Goal: Find specific page/section: Find specific page/section

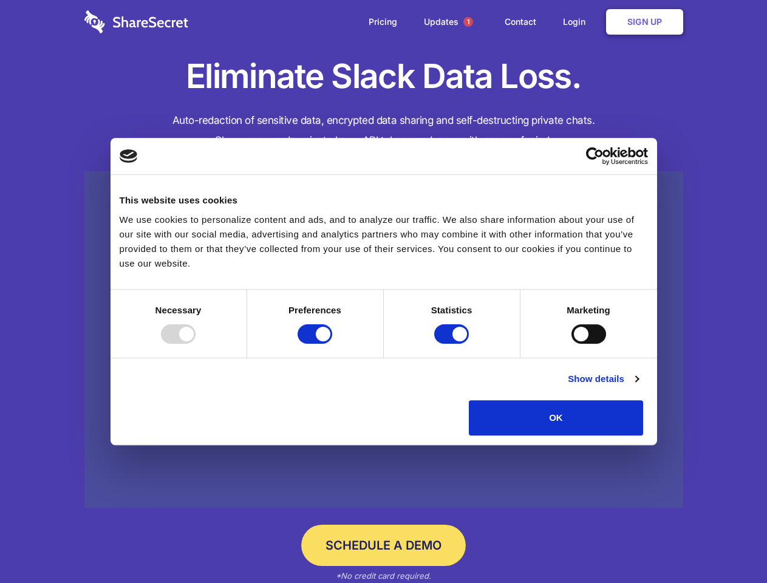
click at [196, 344] on div at bounding box center [178, 333] width 35 height 19
click at [332, 344] on input "Preferences" at bounding box center [315, 333] width 35 height 19
checkbox input "false"
click at [453, 344] on input "Statistics" at bounding box center [451, 333] width 35 height 19
checkbox input "false"
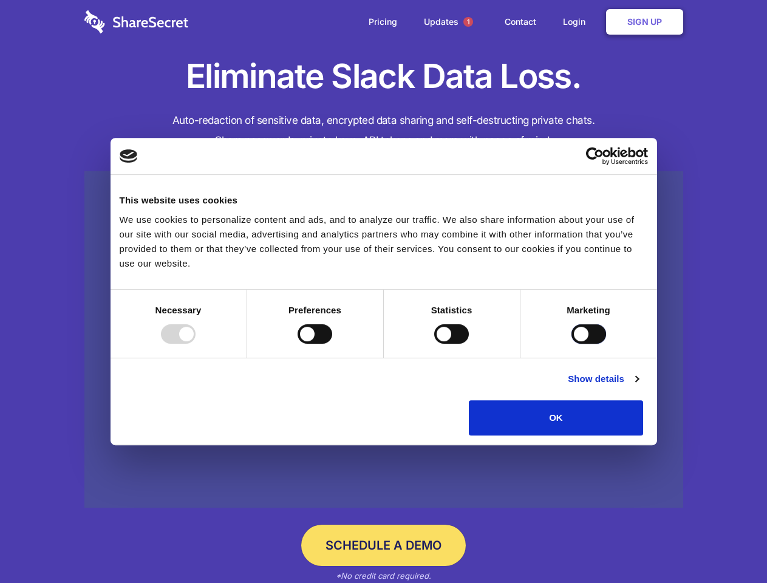
click at [572, 344] on input "Marketing" at bounding box center [589, 333] width 35 height 19
checkbox input "true"
click at [639, 386] on link "Show details" at bounding box center [603, 379] width 70 height 15
click at [0, 0] on li "Necessary 7 Necessary cookies help make a website usable by enabling basic func…" at bounding box center [0, 0] width 0 height 0
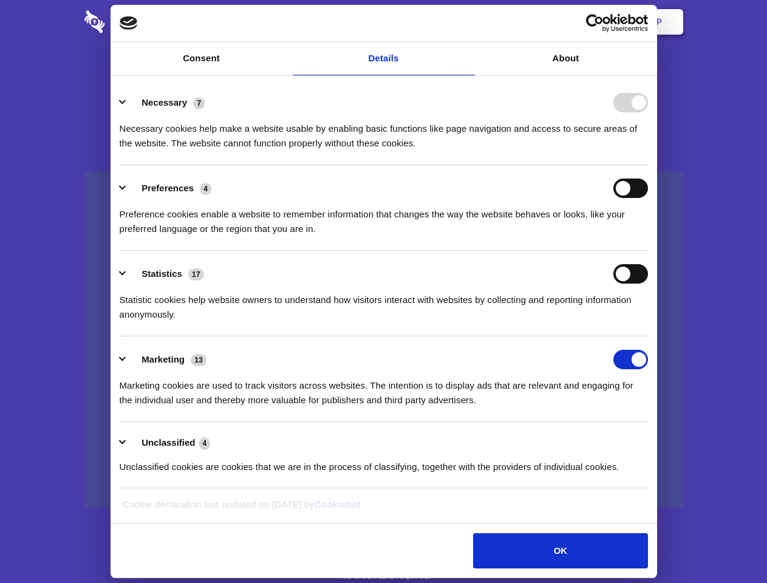
click at [468, 22] on span "1" at bounding box center [469, 22] width 10 height 10
